Goal: Information Seeking & Learning: Check status

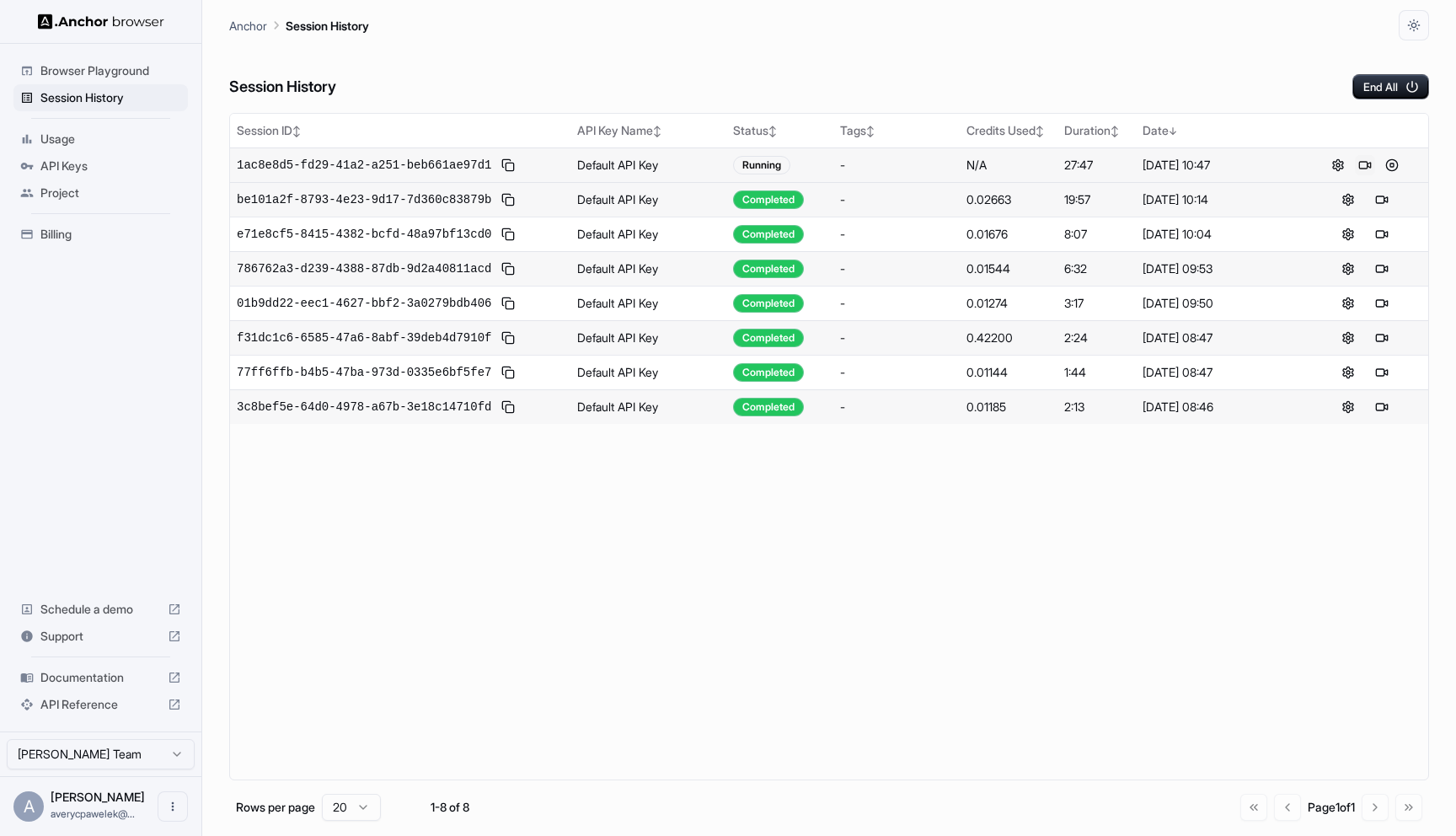
click at [1366, 167] on button at bounding box center [1365, 165] width 20 height 20
click at [898, 176] on td "-" at bounding box center [896, 165] width 127 height 34
click at [691, 166] on td "Default API Key" at bounding box center [649, 165] width 156 height 34
click at [449, 171] on span "1ac8e8d5-fd29-41a2-a251-beb661ae97d1" at bounding box center [363, 165] width 254 height 17
click at [1391, 163] on button at bounding box center [1391, 165] width 20 height 20
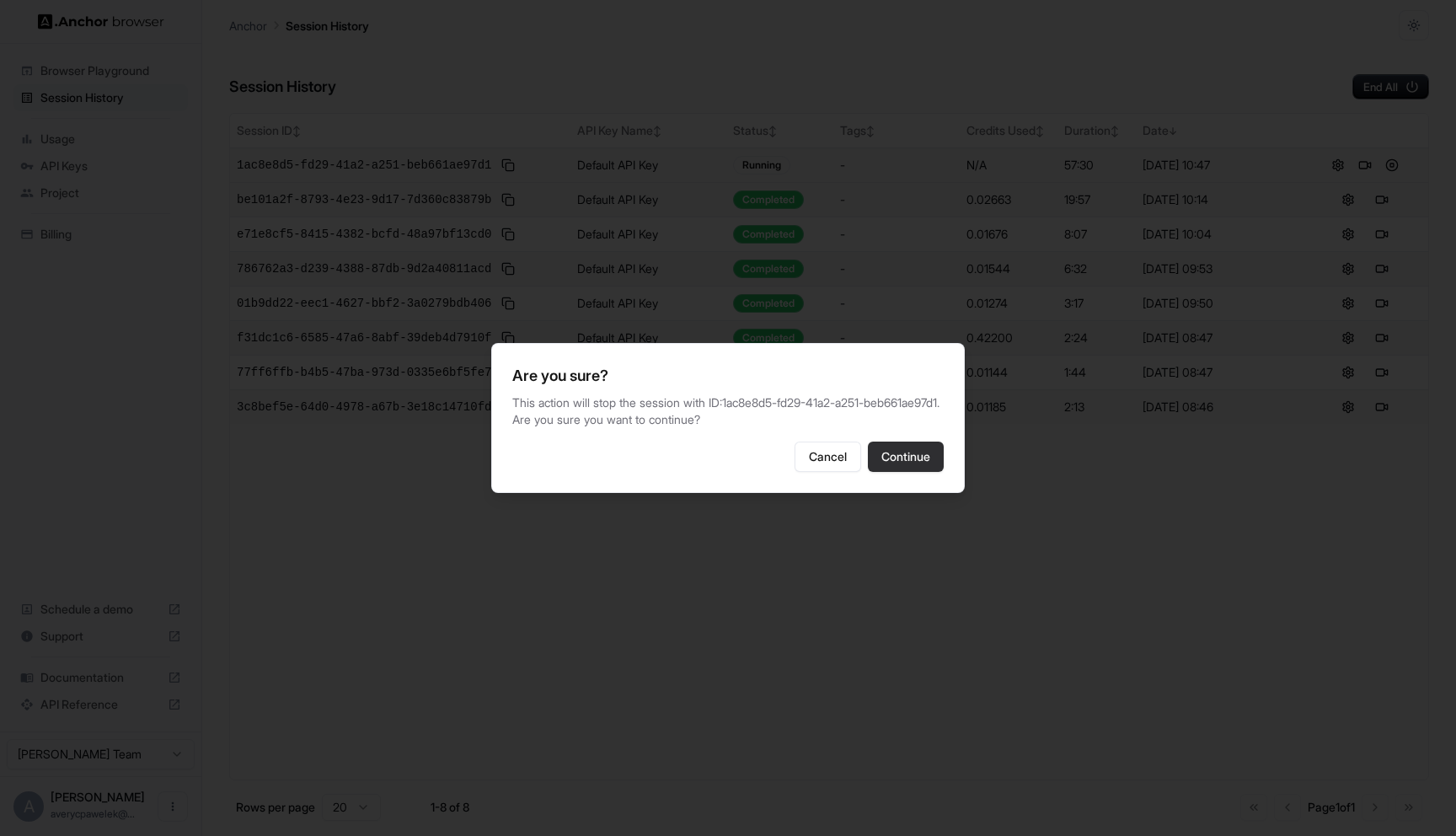
click at [916, 472] on button "Continue" at bounding box center [906, 457] width 76 height 31
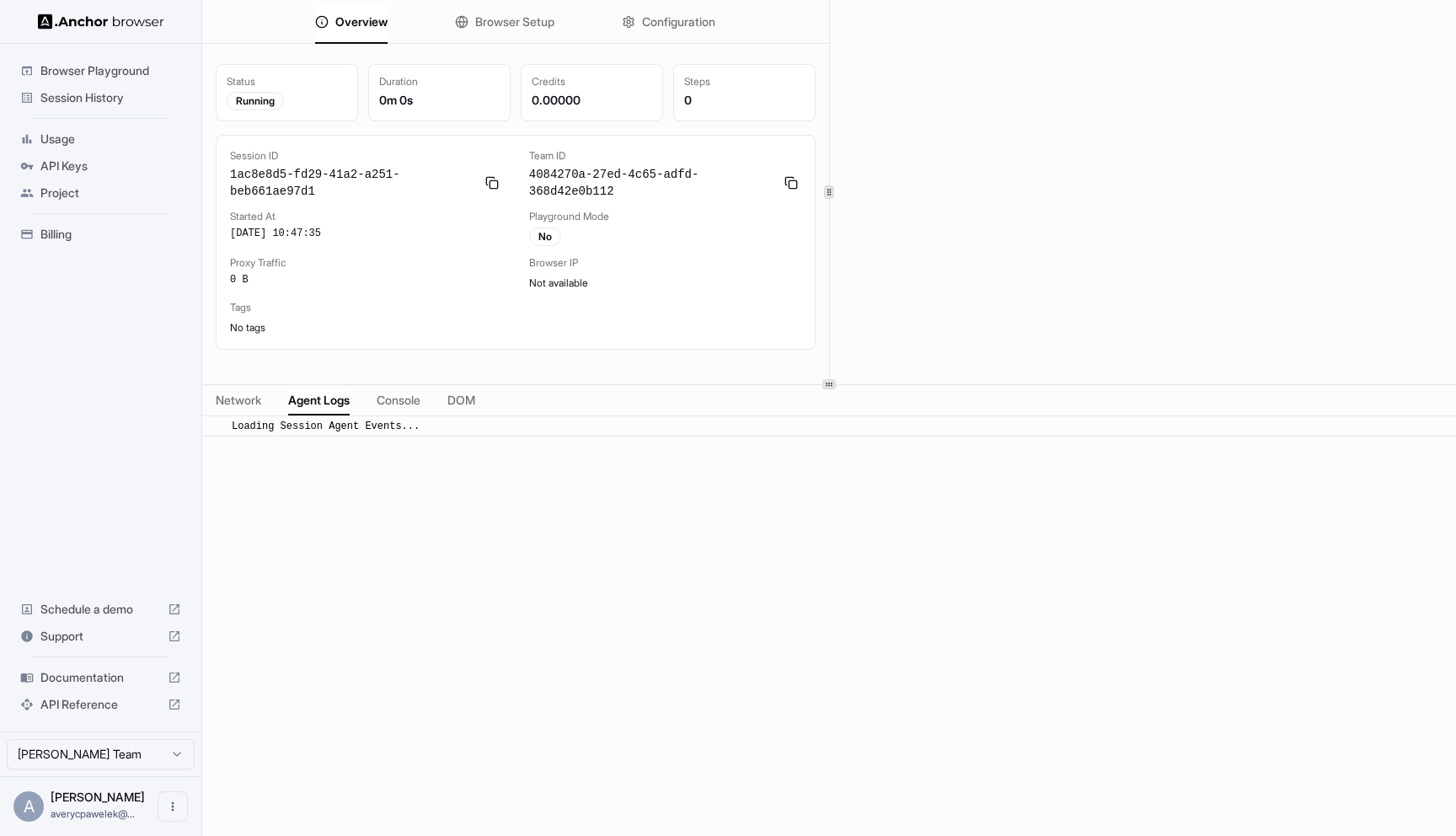
click at [333, 401] on span "Agent Logs" at bounding box center [318, 400] width 62 height 17
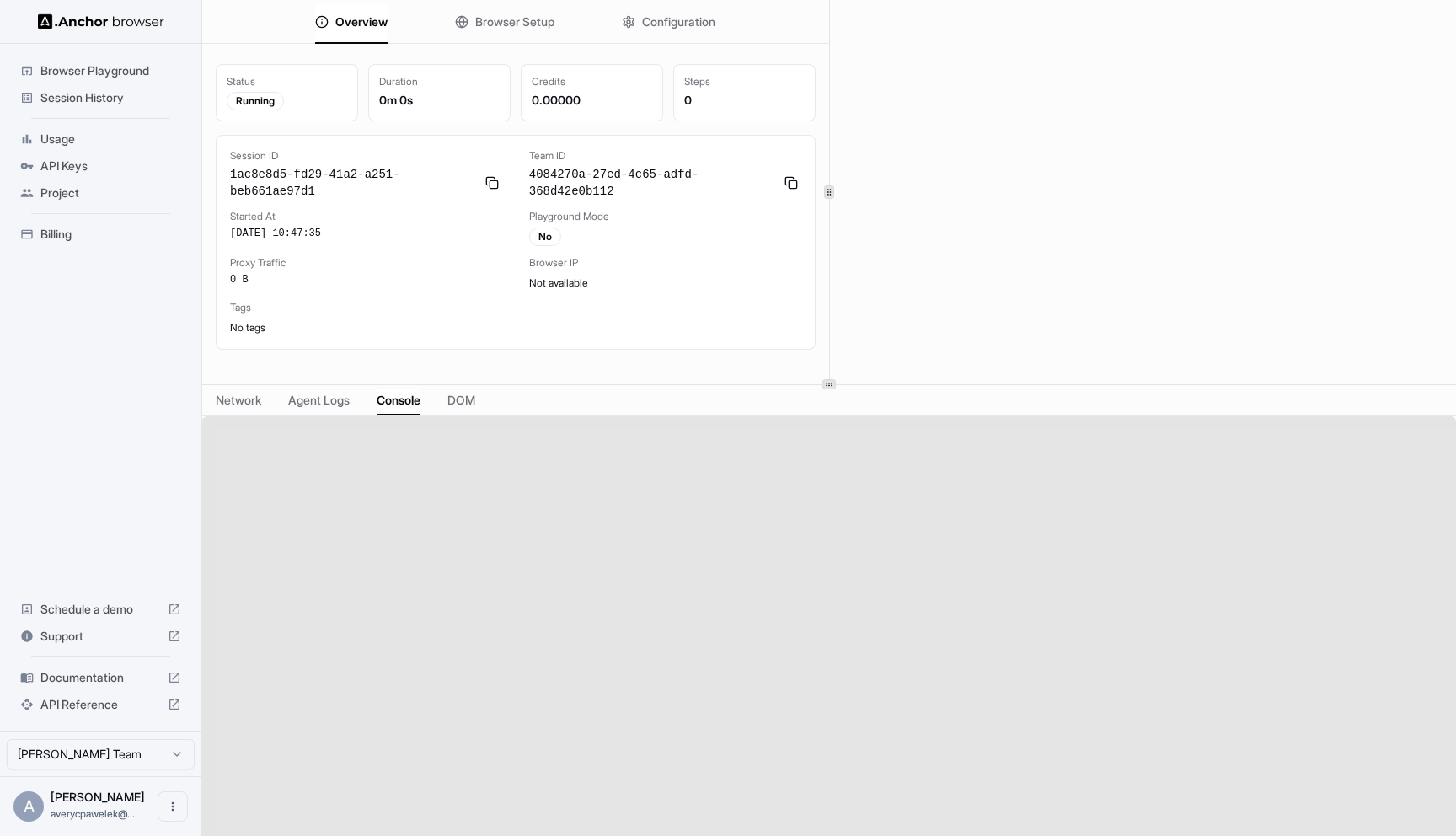
click at [416, 399] on span "Console" at bounding box center [398, 400] width 44 height 17
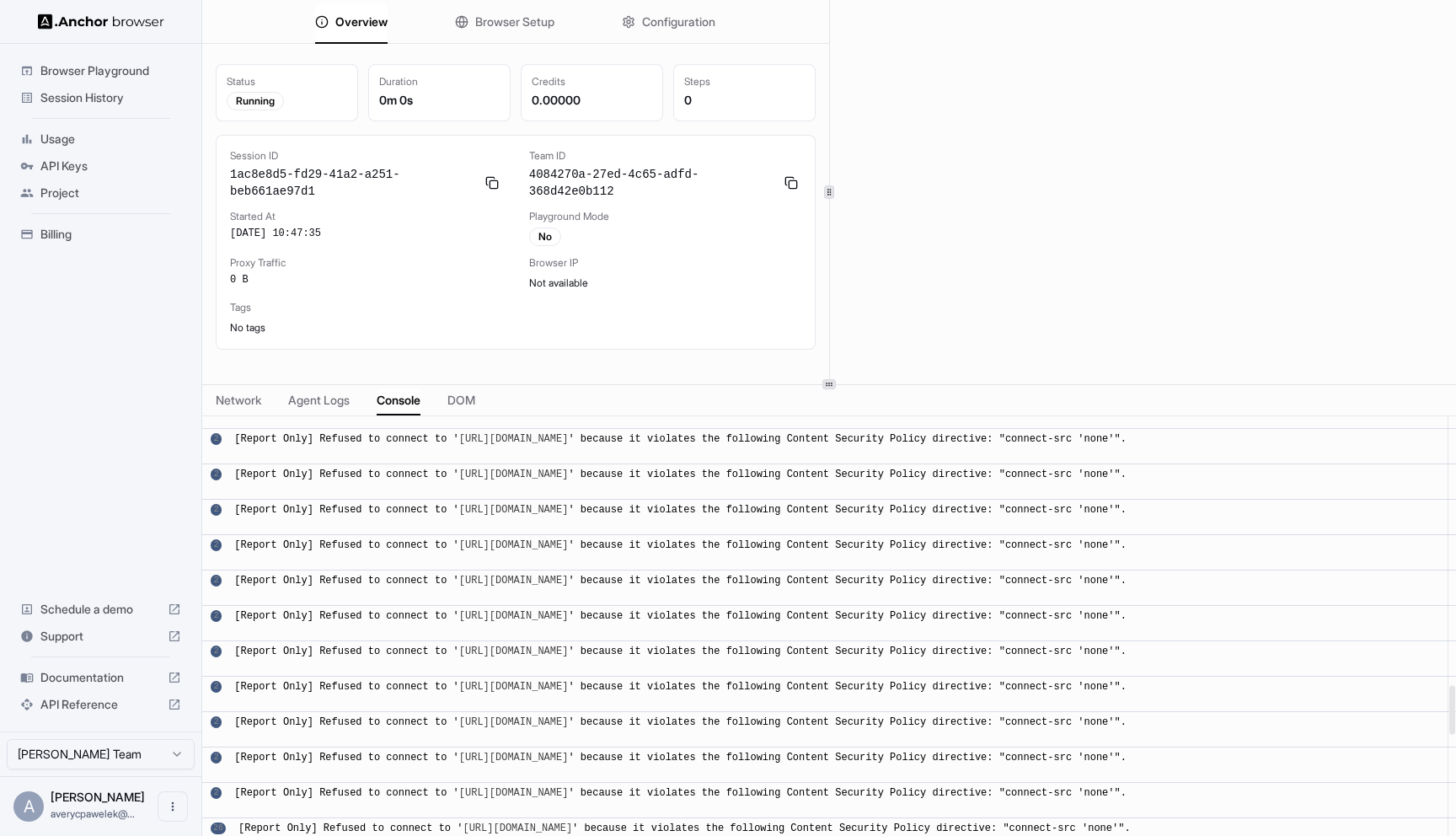
scroll to position [2579, 0]
click at [332, 402] on span "Agent Logs" at bounding box center [318, 400] width 62 height 17
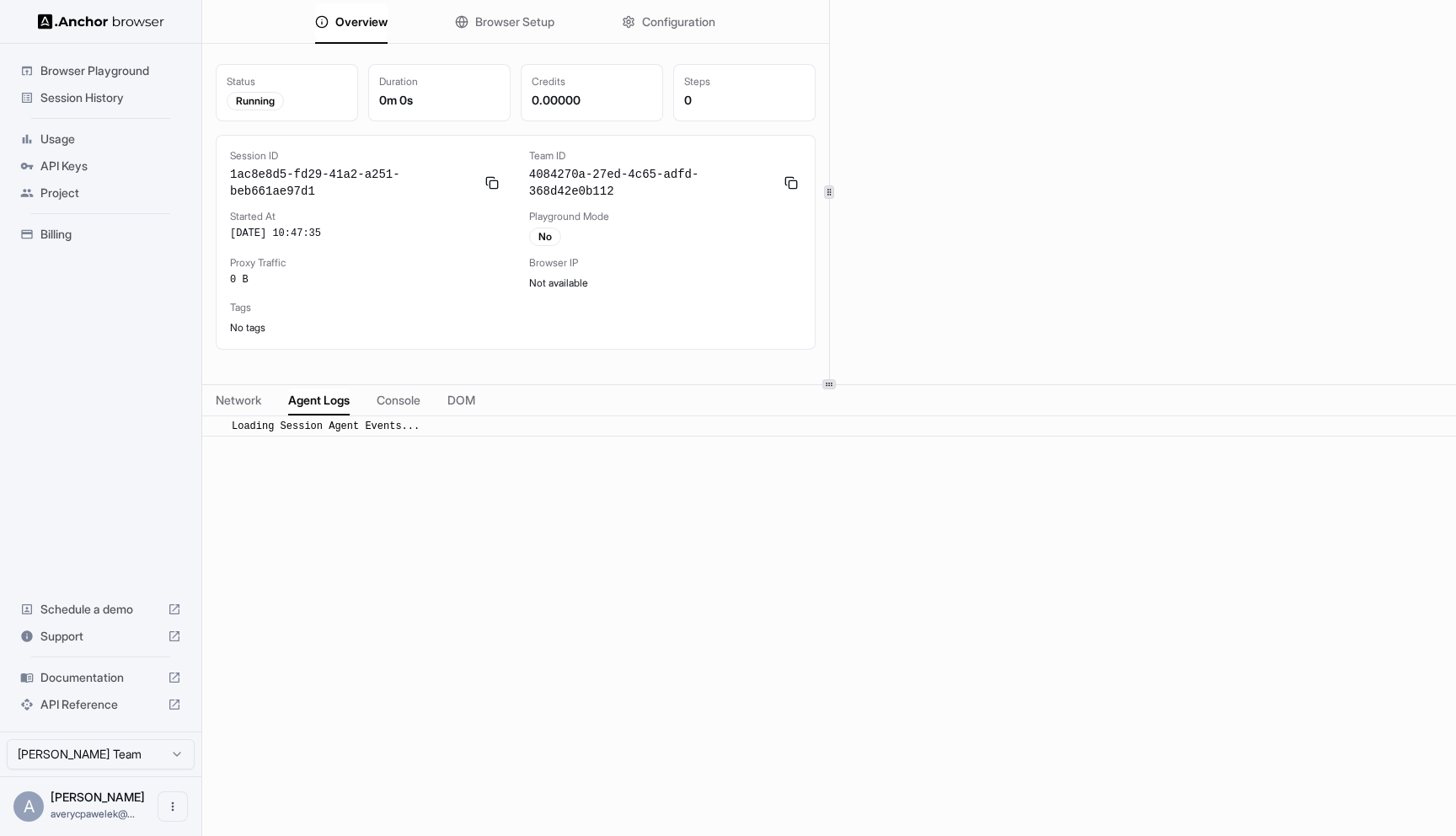
click at [469, 392] on span "DOM" at bounding box center [460, 400] width 28 height 17
click at [341, 404] on span "Agent Logs" at bounding box center [318, 400] width 62 height 17
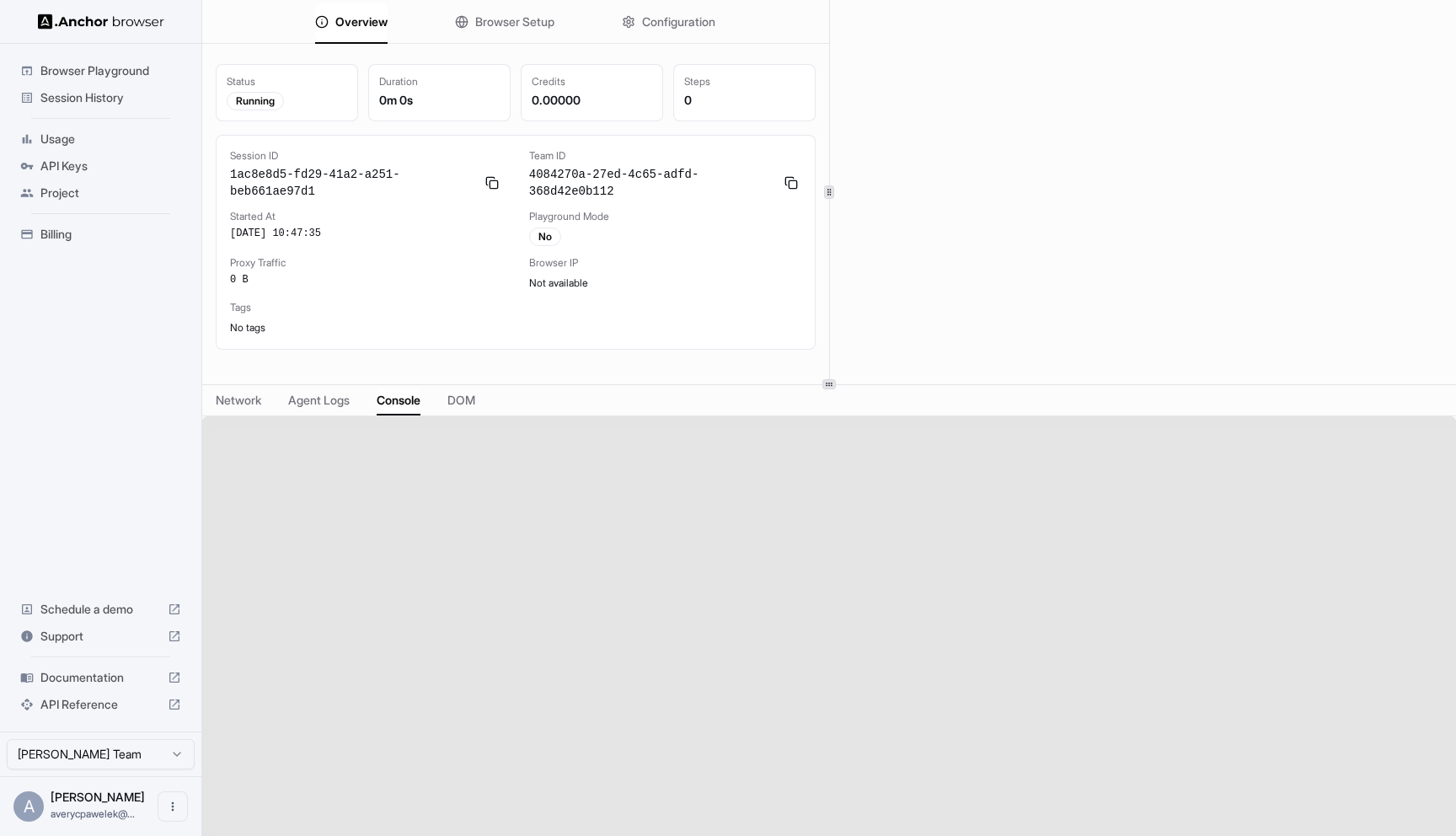
click at [403, 404] on span "Console" at bounding box center [398, 400] width 44 height 17
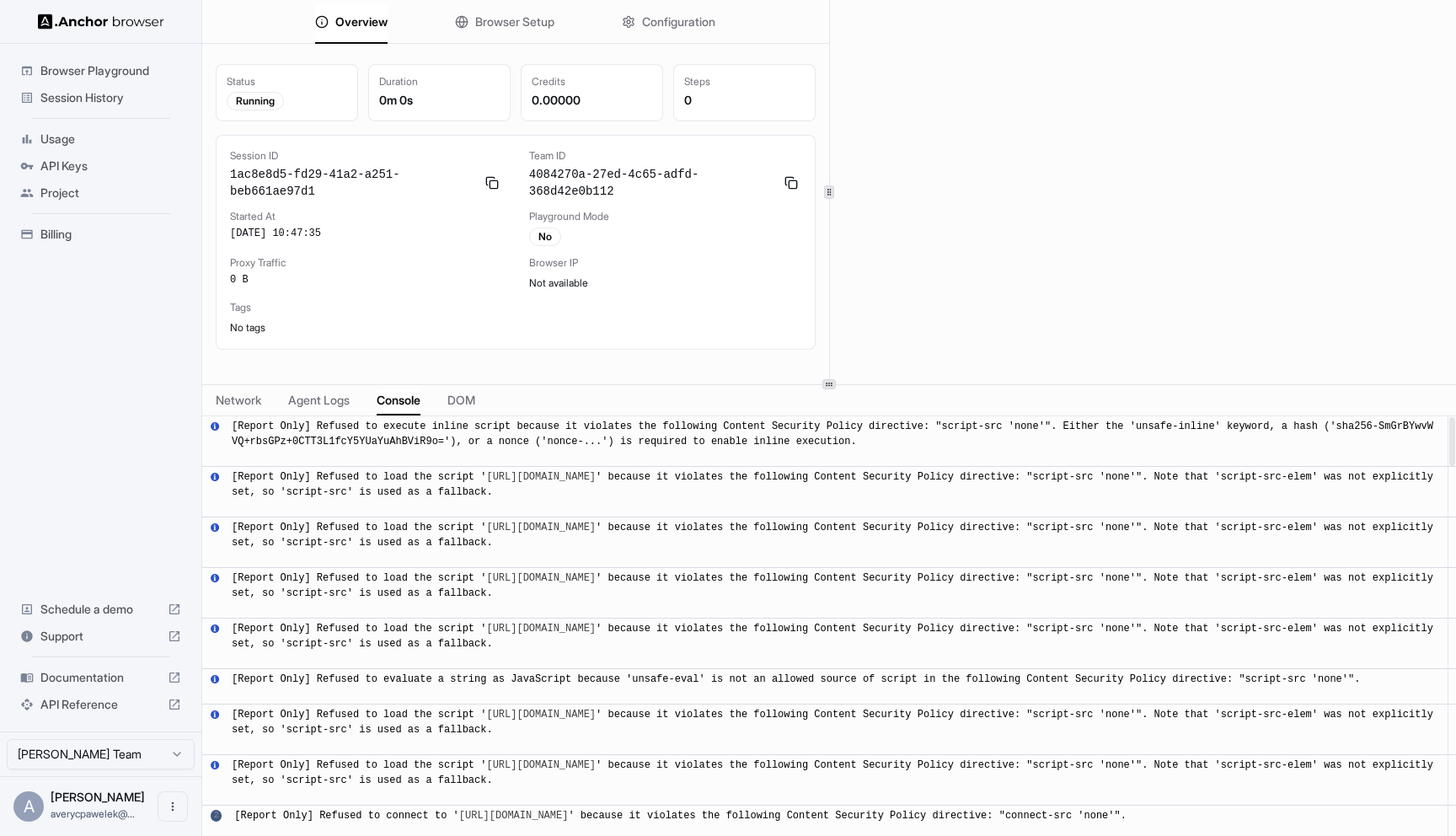
click at [473, 402] on span "DOM" at bounding box center [460, 400] width 28 height 17
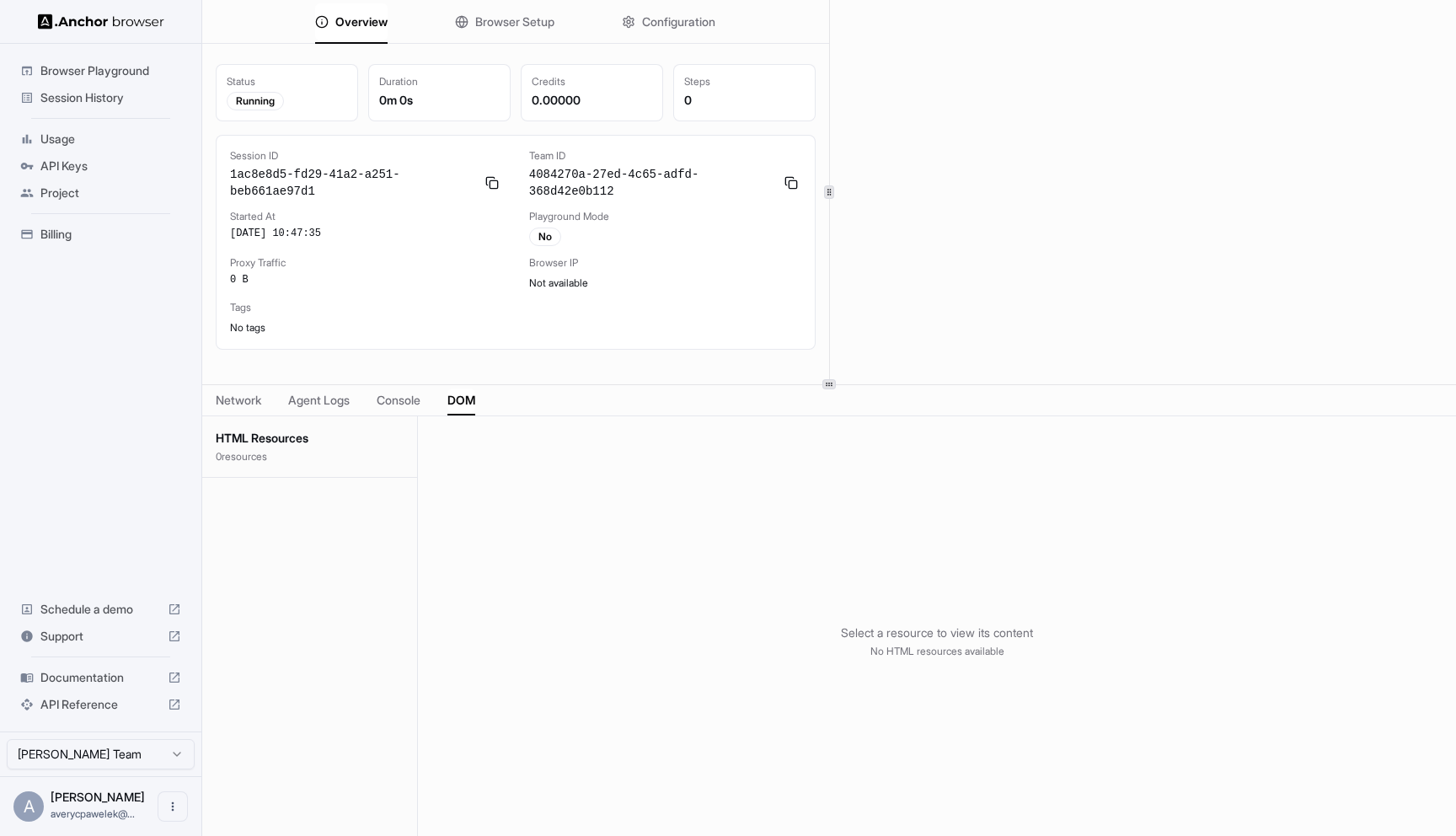
click at [517, 21] on span "Browser Setup" at bounding box center [515, 22] width 79 height 17
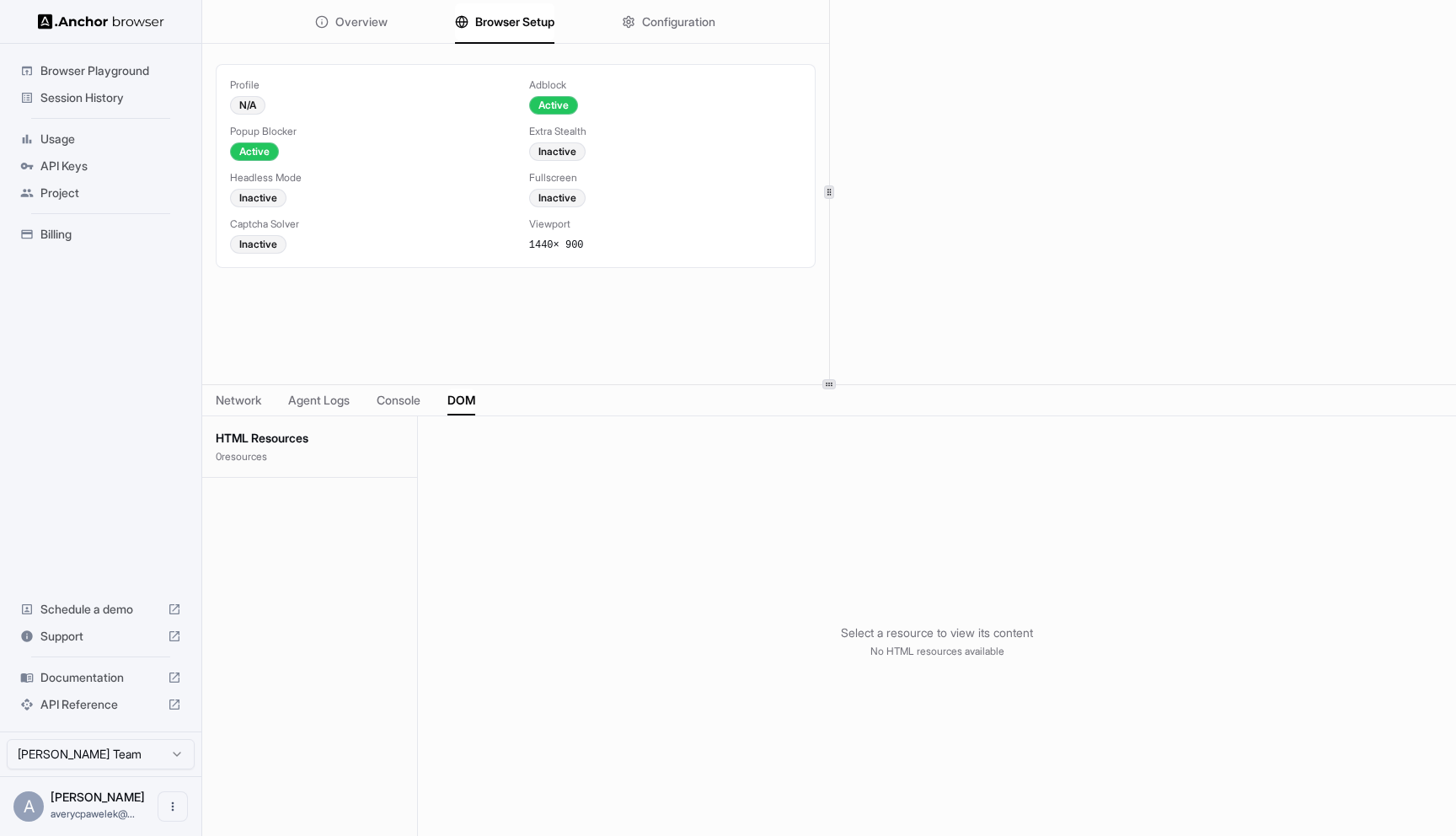
click at [693, 24] on span "Configuration" at bounding box center [678, 22] width 73 height 17
click at [403, 18] on div "Overview Browser Setup Configuration" at bounding box center [516, 22] width 627 height 44
click at [377, 34] on button "Overview" at bounding box center [352, 22] width 72 height 37
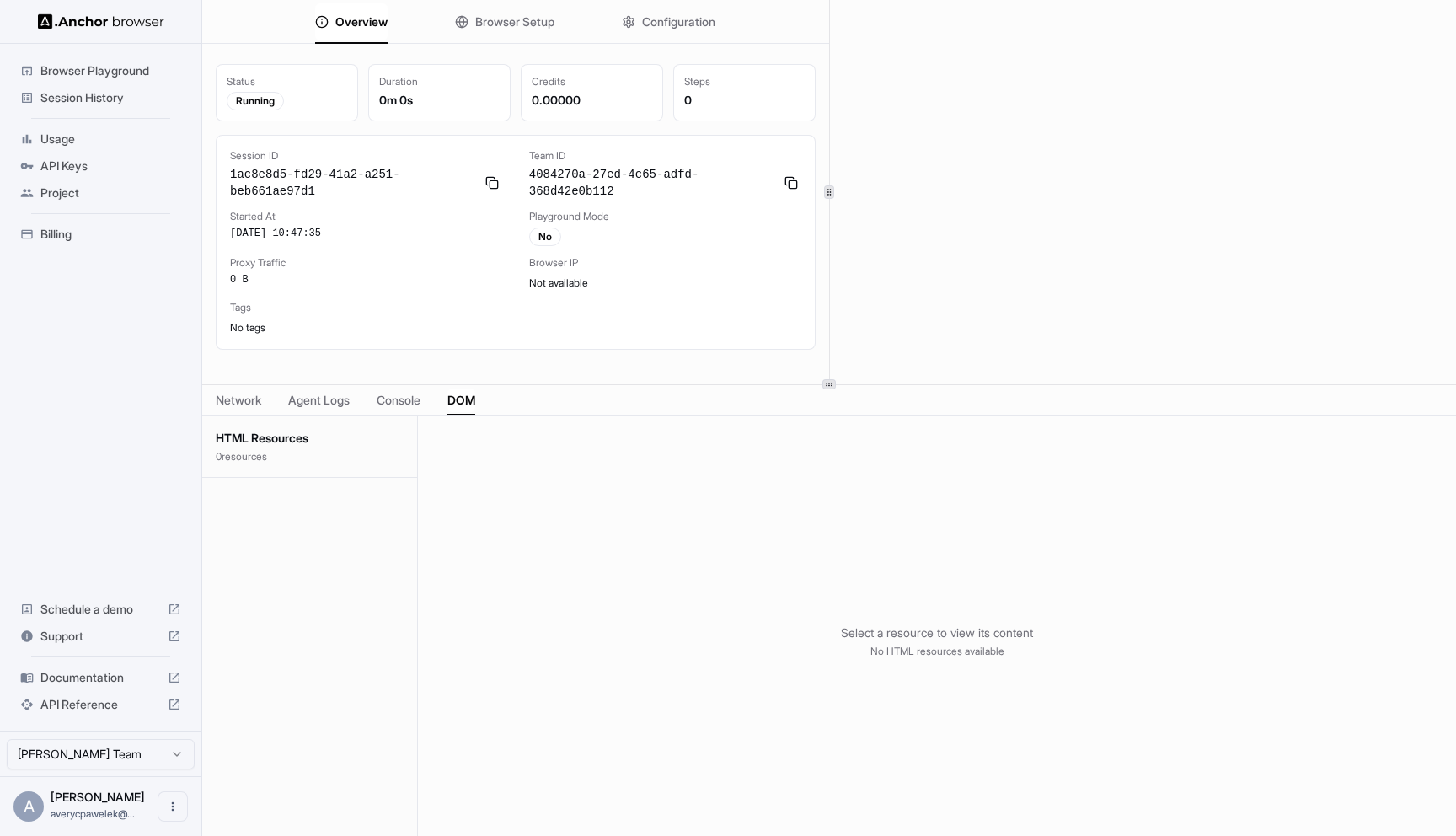
click at [638, 319] on div "Tags No tags" at bounding box center [515, 318] width 571 height 34
click at [354, 34] on button "Overview" at bounding box center [352, 22] width 72 height 37
